Goal: Information Seeking & Learning: Learn about a topic

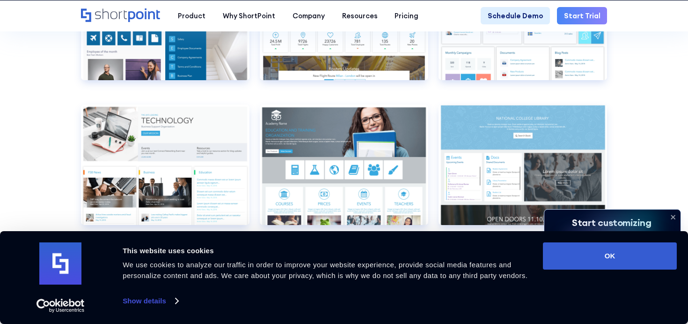
scroll to position [3320, 0]
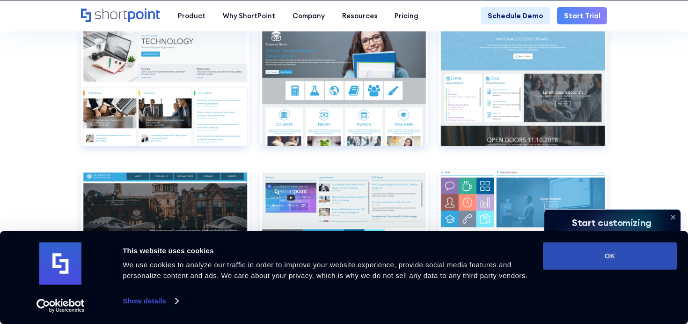
click at [598, 257] on button "OK" at bounding box center [610, 255] width 134 height 27
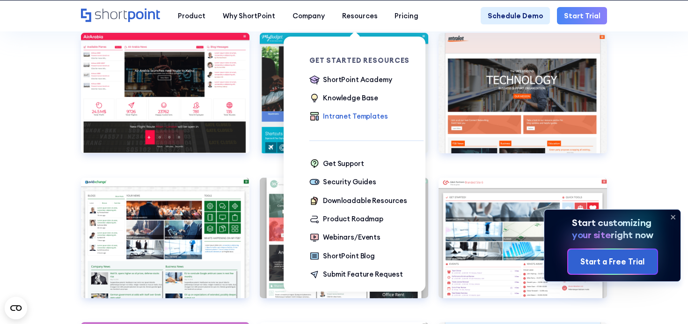
scroll to position [2758, 0]
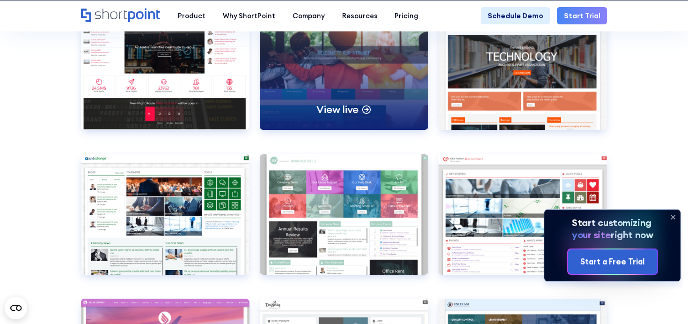
click at [363, 97] on div "View live" at bounding box center [344, 69] width 169 height 120
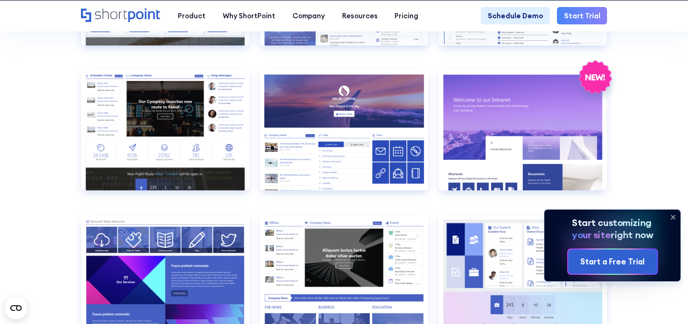
scroll to position [531, 0]
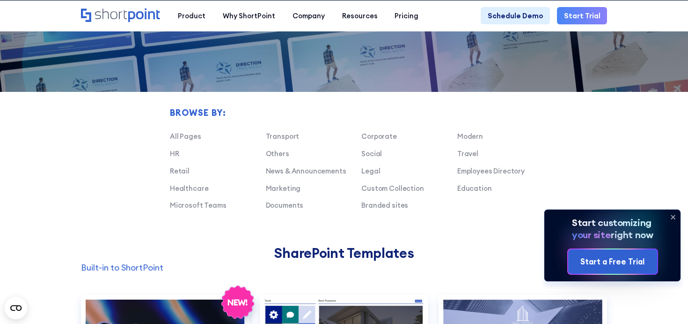
click at [281, 177] on div "Transport Corporate Modern HR Others Social Travel Retail News & Announcements …" at bounding box center [362, 174] width 384 height 86
click at [281, 171] on link "News & Announcements" at bounding box center [306, 170] width 81 height 9
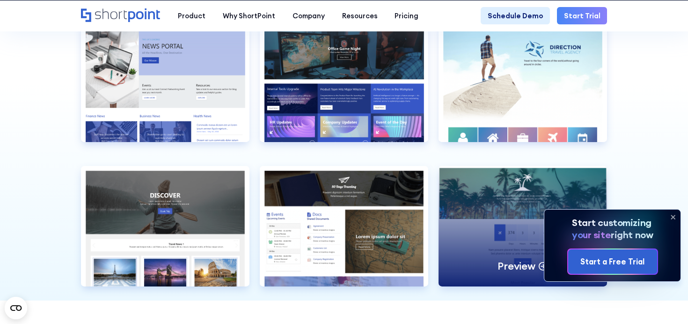
scroll to position [809, 0]
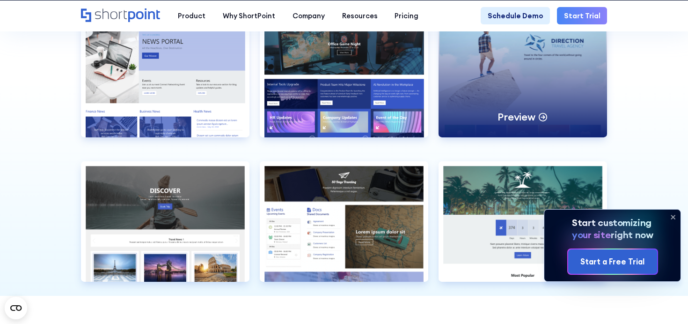
click at [524, 120] on p "Preview" at bounding box center [516, 117] width 37 height 14
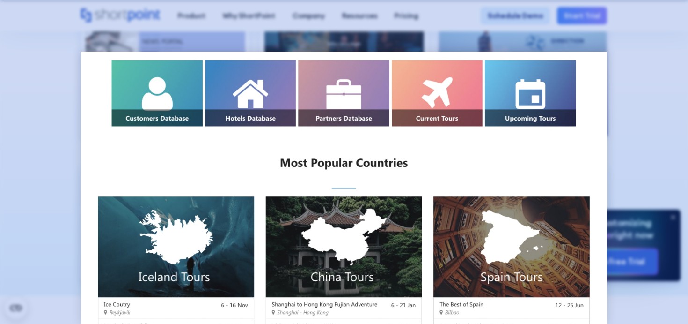
scroll to position [0, 0]
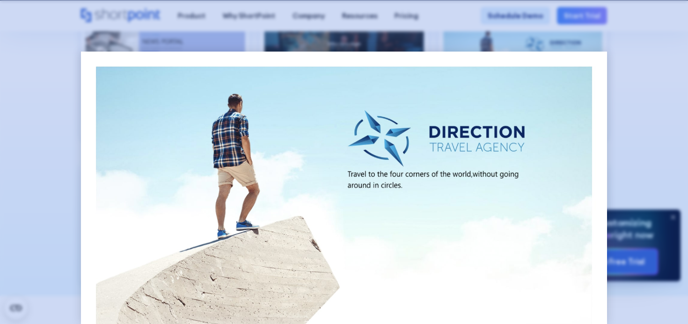
click at [643, 38] on div at bounding box center [344, 162] width 688 height 324
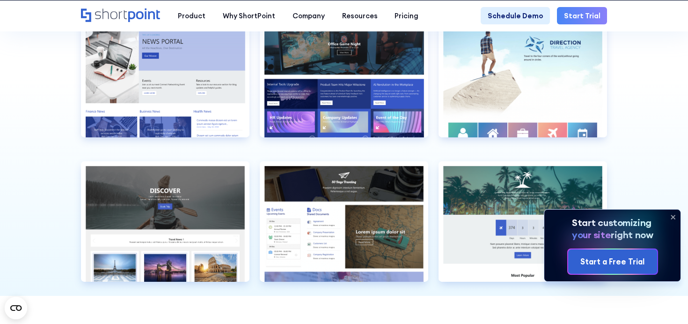
click at [148, 18] on icon "Home" at bounding box center [121, 15] width 80 height 14
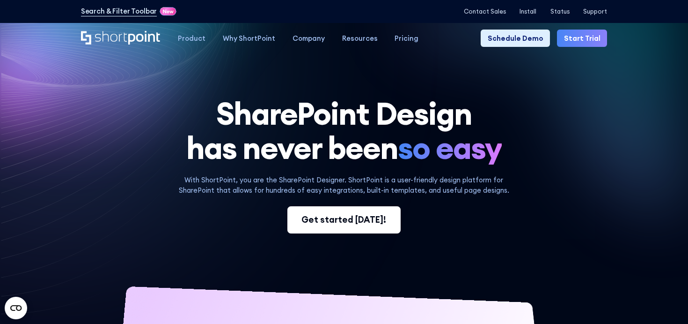
click at [336, 227] on link "Get started today!" at bounding box center [344, 220] width 113 height 28
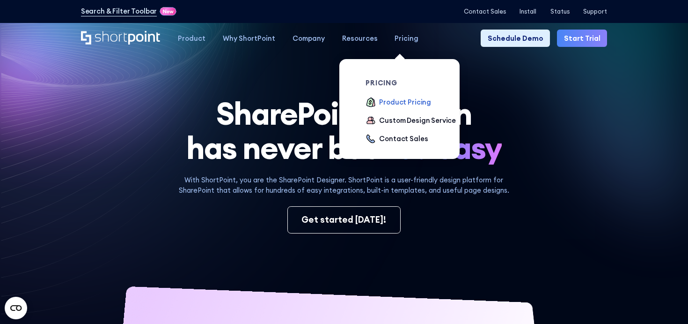
click at [390, 102] on div "Product Pricing" at bounding box center [405, 102] width 52 height 10
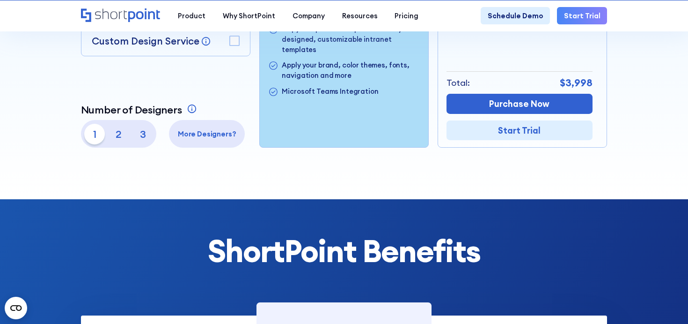
scroll to position [348, 0]
